Goal: Task Accomplishment & Management: Use online tool/utility

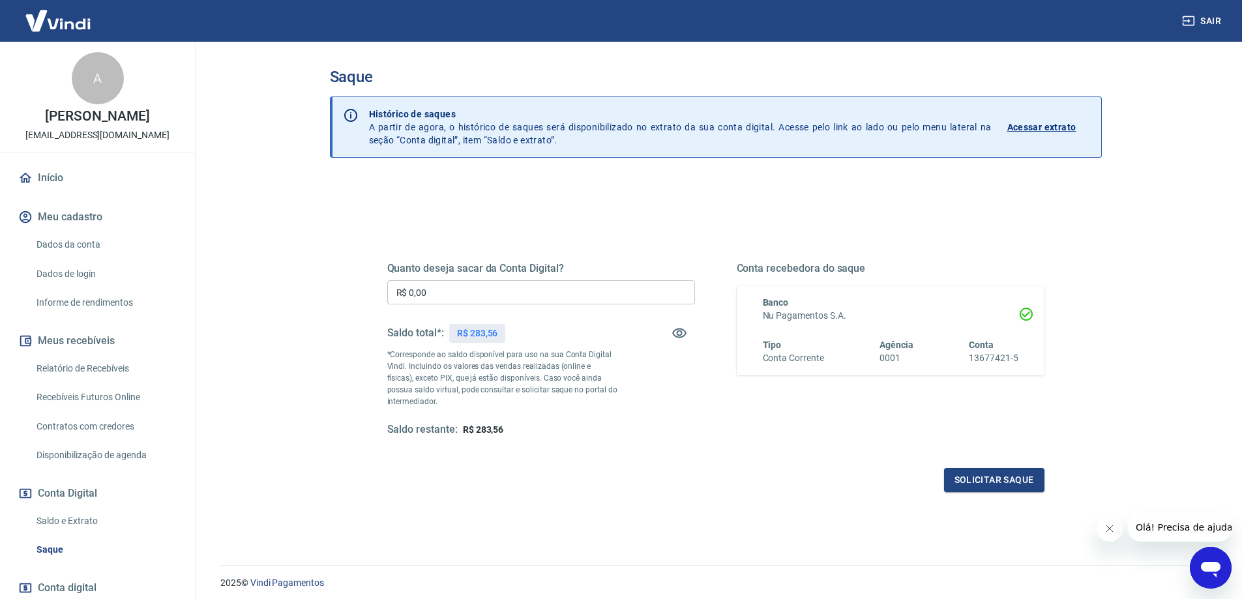
click at [499, 296] on input "R$ 0,00" at bounding box center [541, 292] width 308 height 24
type input "R$ 283,00"
click at [978, 482] on button "Solicitar saque" at bounding box center [994, 480] width 100 height 24
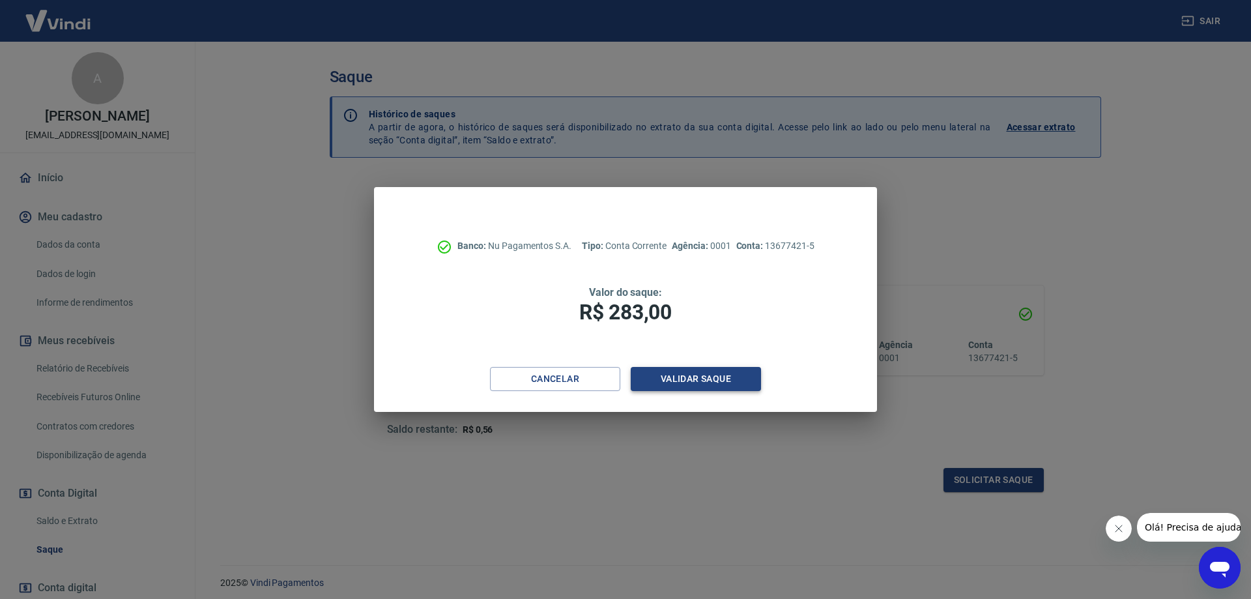
click at [704, 378] on button "Validar saque" at bounding box center [696, 379] width 130 height 24
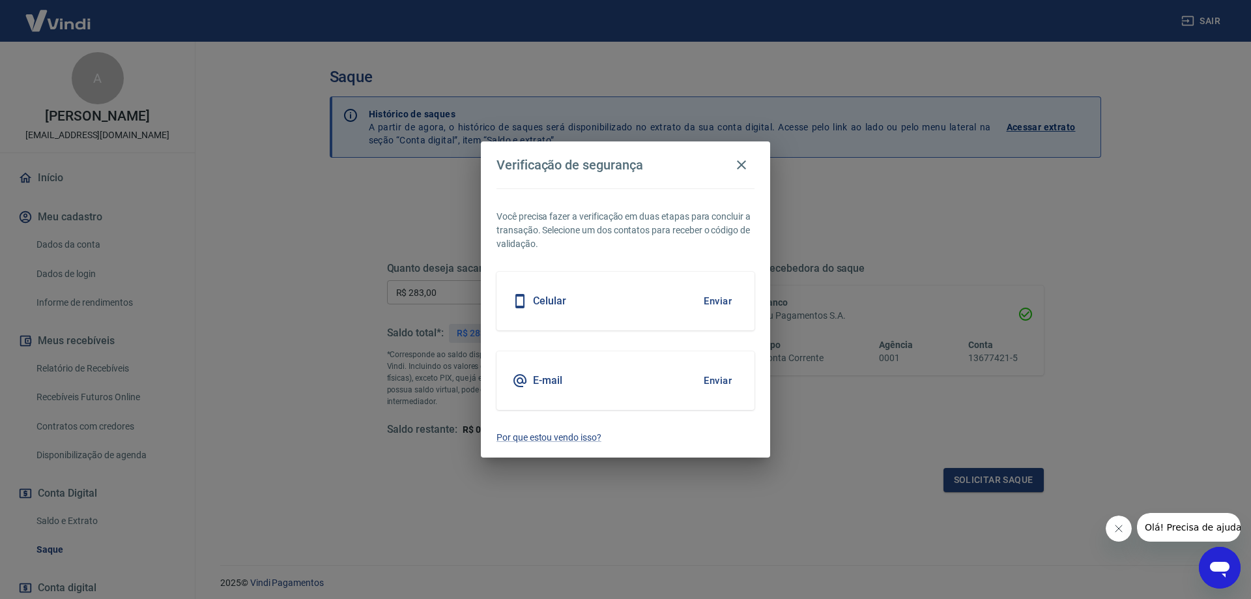
click at [721, 295] on button "Enviar" at bounding box center [718, 300] width 42 height 27
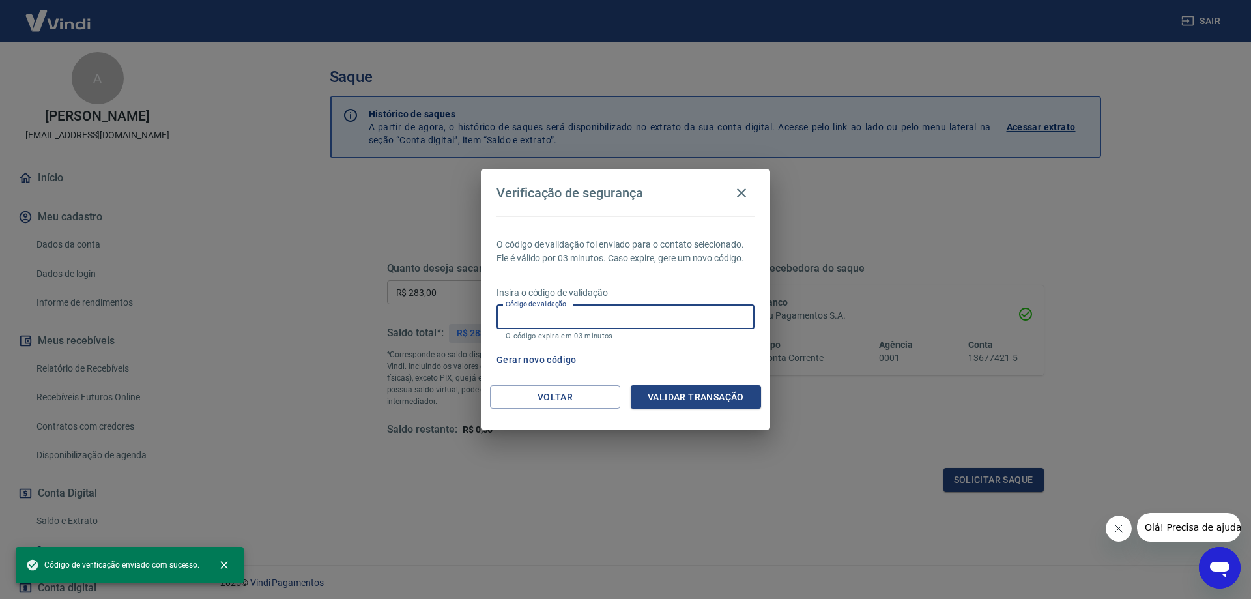
click at [665, 325] on input "Código de validação" at bounding box center [626, 317] width 258 height 24
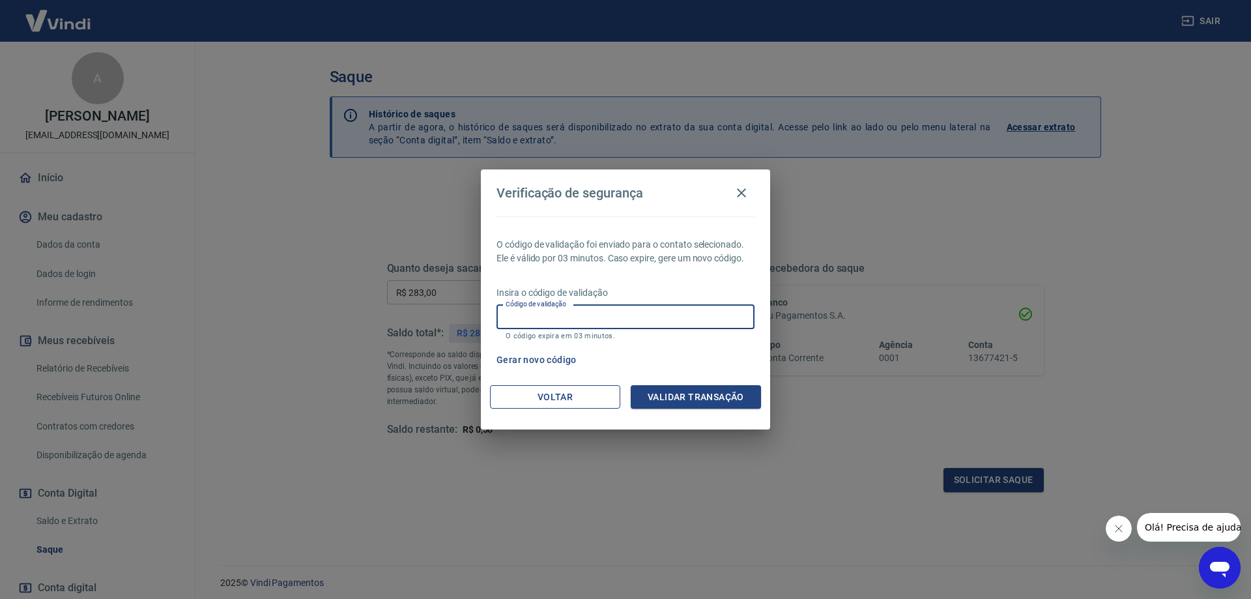
click at [583, 397] on button "Voltar" at bounding box center [555, 397] width 130 height 24
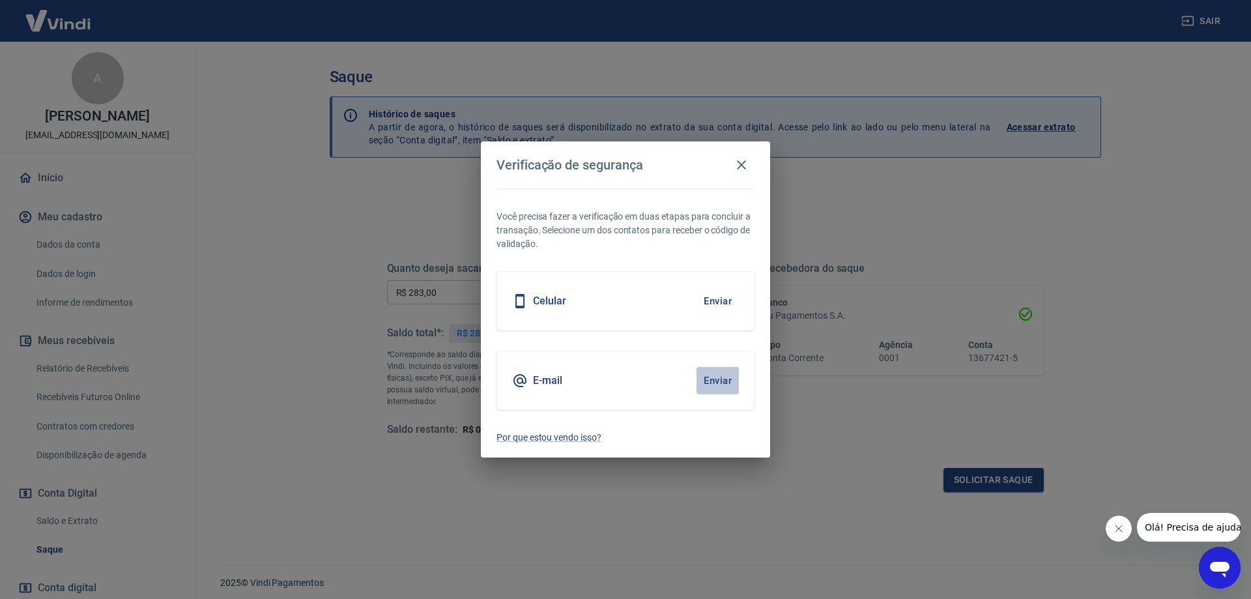
click at [722, 378] on button "Enviar" at bounding box center [718, 380] width 42 height 27
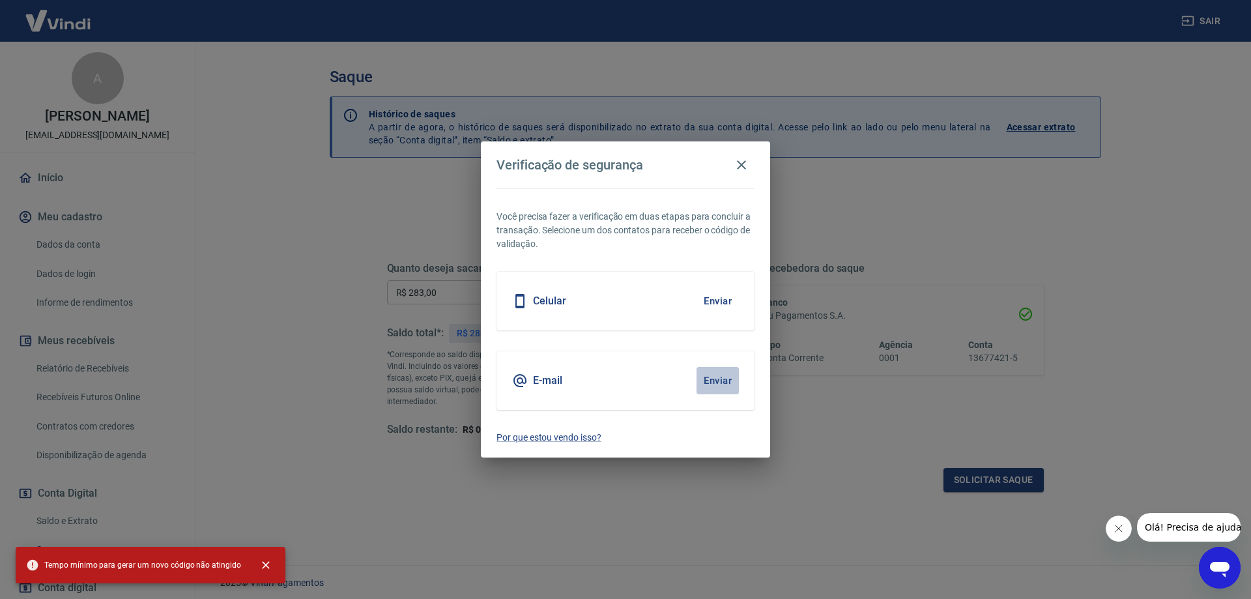
click at [720, 383] on button "Enviar" at bounding box center [718, 380] width 42 height 27
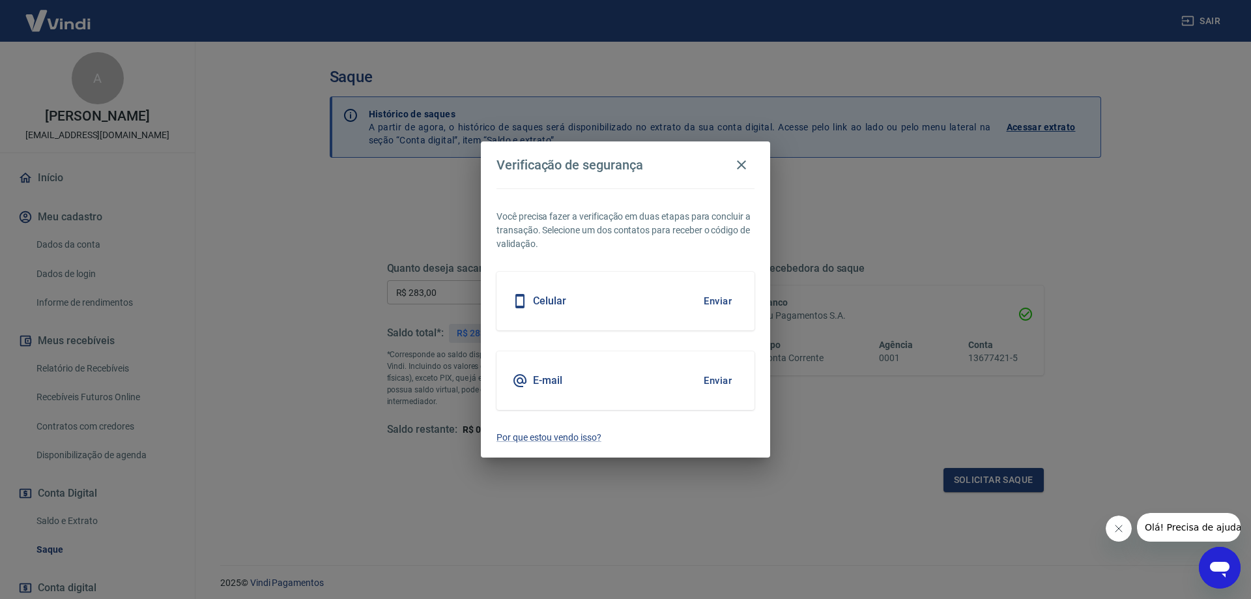
click at [719, 383] on button "Enviar" at bounding box center [718, 380] width 42 height 27
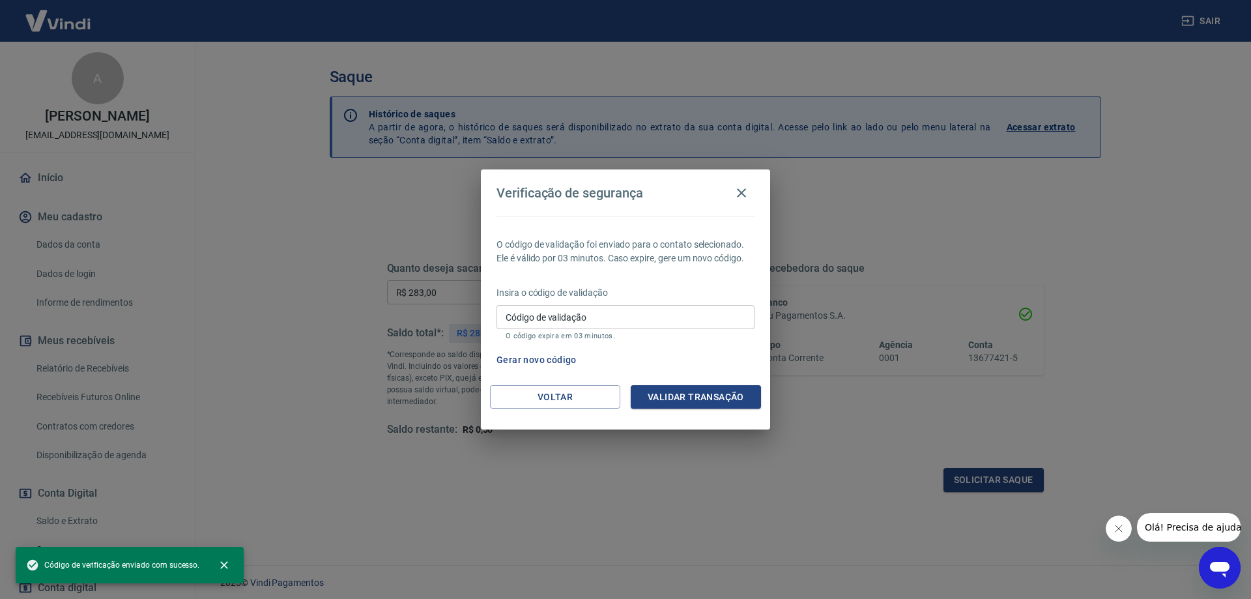
click at [603, 315] on input "Código de validação" at bounding box center [626, 317] width 258 height 24
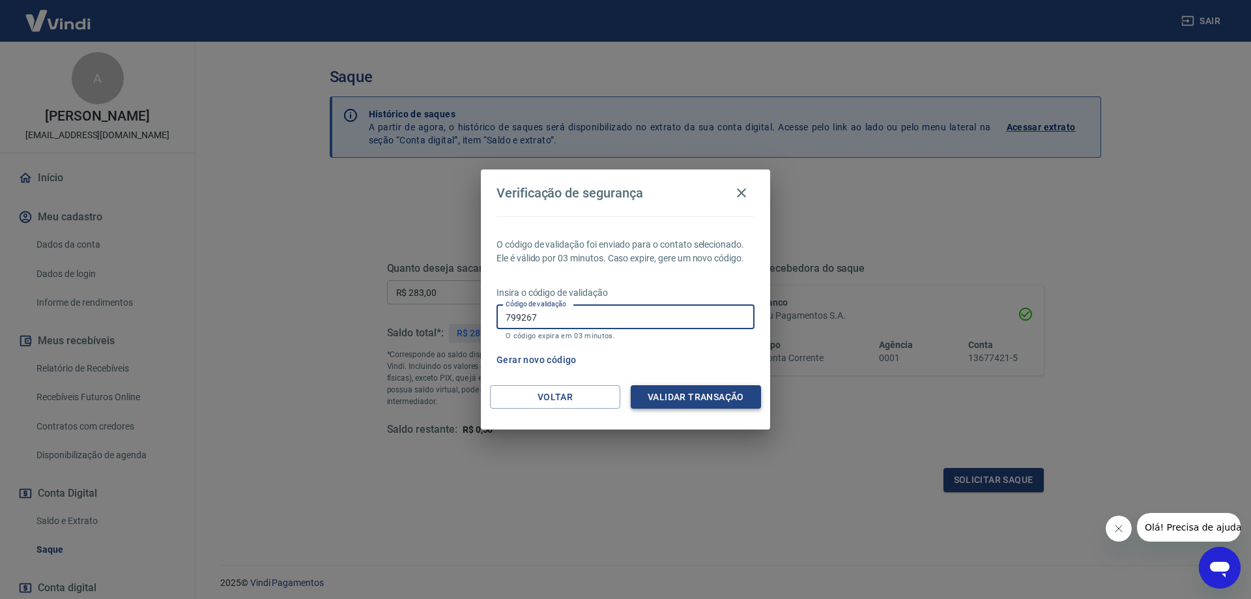
type input "799267"
click at [682, 400] on button "Validar transação" at bounding box center [696, 397] width 130 height 24
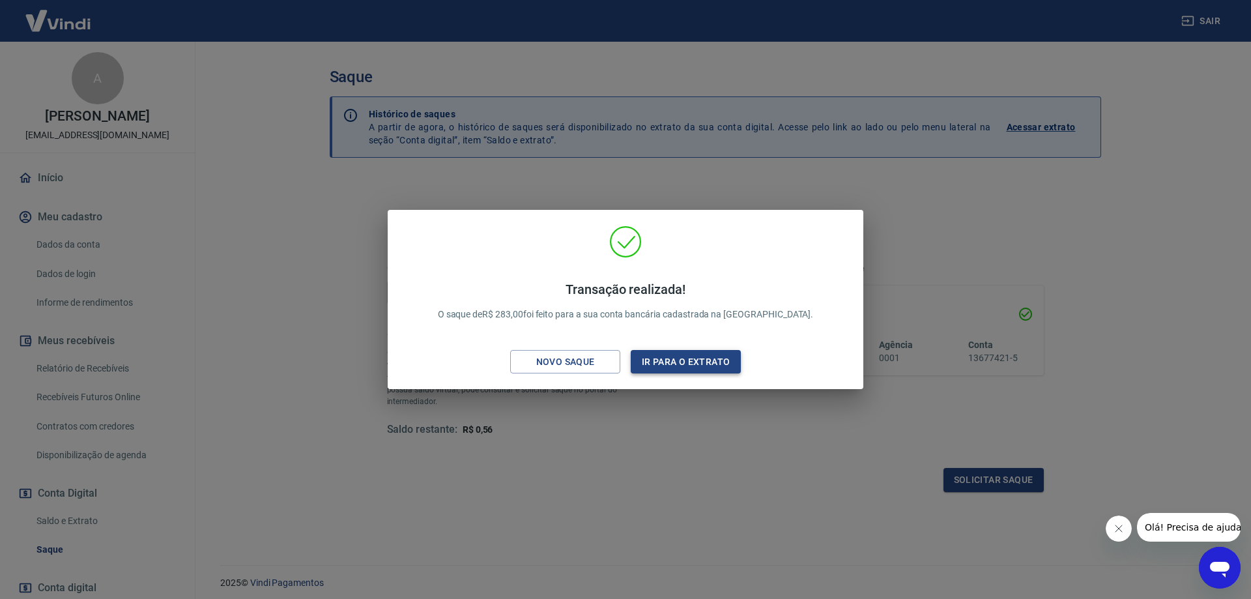
click at [698, 361] on button "Ir para o extrato" at bounding box center [686, 362] width 110 height 24
